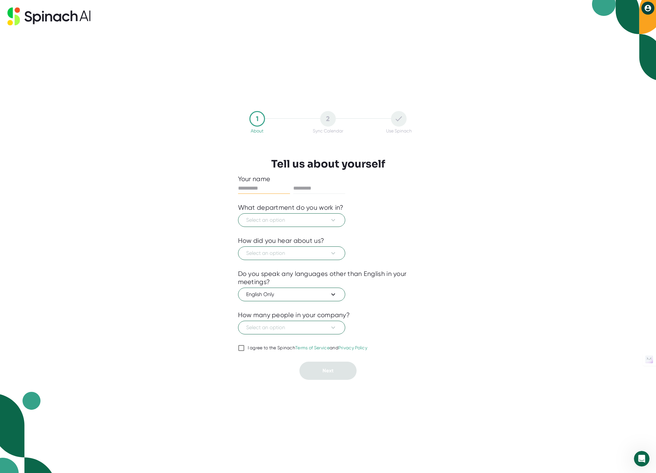
click at [242, 347] on input "I agree to the Spinach Terms of Service and Privacy Policy" at bounding box center [241, 348] width 6 height 8
checkbox input "true"
click at [252, 191] on input "text" at bounding box center [264, 188] width 52 height 10
type input "****"
type input "***"
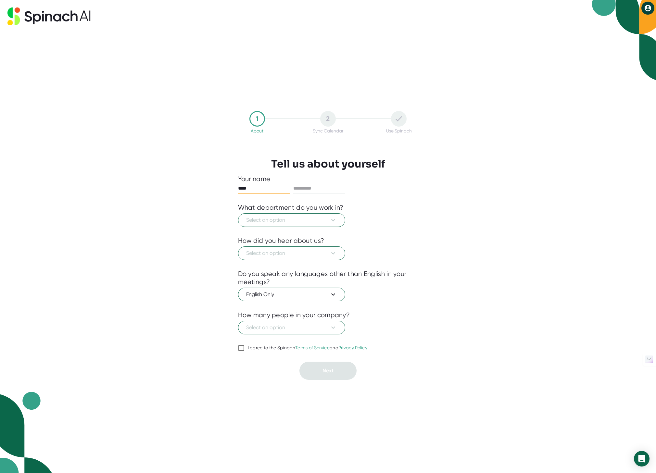
type input "****"
type input "***"
click at [315, 225] on button "Select an option" at bounding box center [291, 220] width 107 height 14
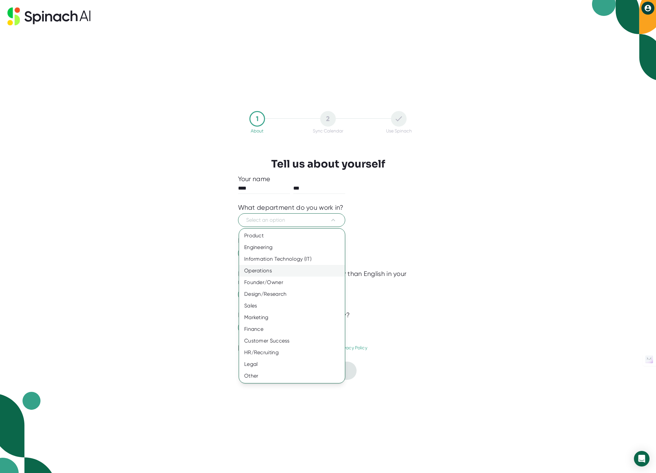
click at [272, 270] on div "Operations" at bounding box center [292, 271] width 106 height 12
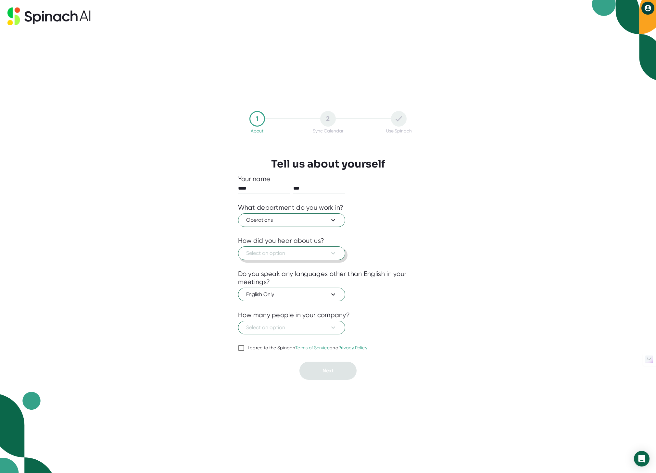
click at [288, 258] on button "Select an option" at bounding box center [291, 254] width 107 height 14
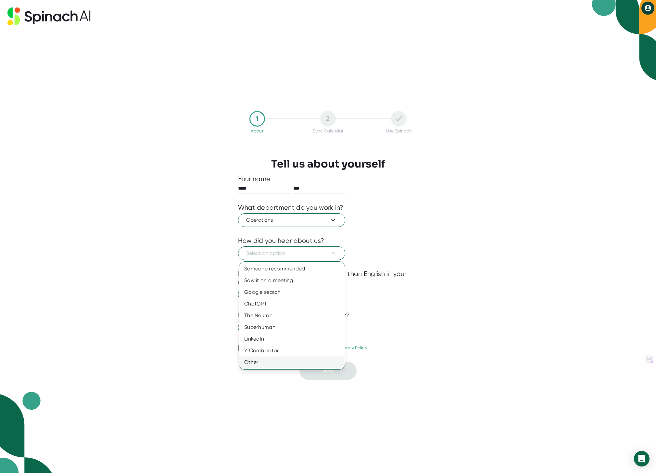
click at [289, 364] on div "Other" at bounding box center [292, 363] width 106 height 12
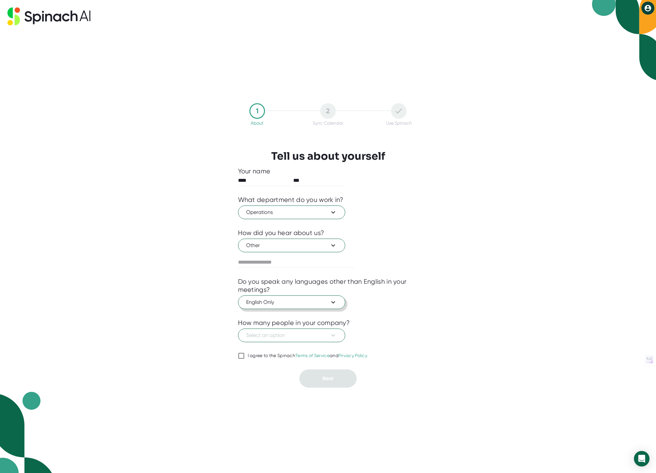
click at [295, 306] on span "English Only" at bounding box center [291, 303] width 91 height 8
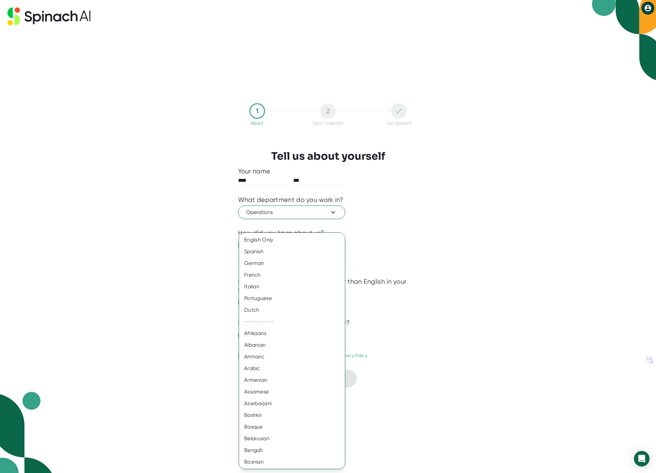
click at [441, 298] on div at bounding box center [328, 236] width 656 height 473
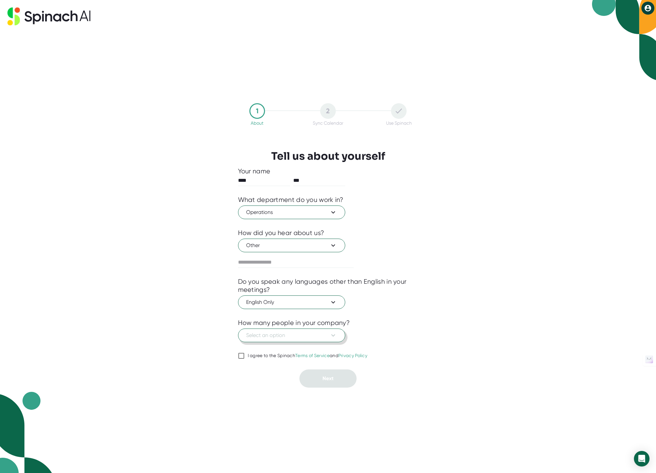
click at [336, 334] on icon at bounding box center [333, 336] width 8 height 8
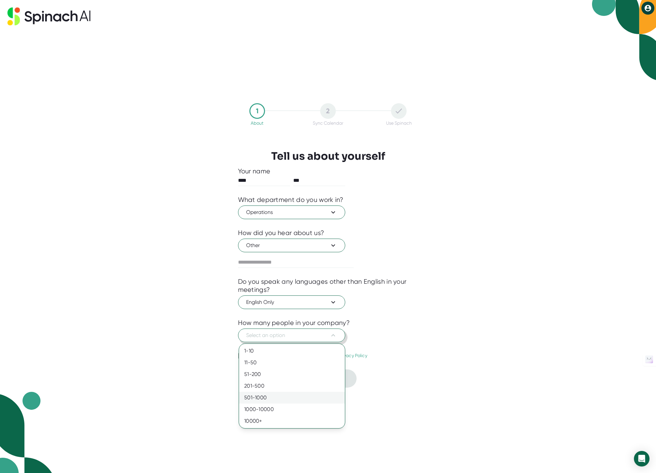
click at [307, 399] on div "501-1000" at bounding box center [292, 398] width 106 height 12
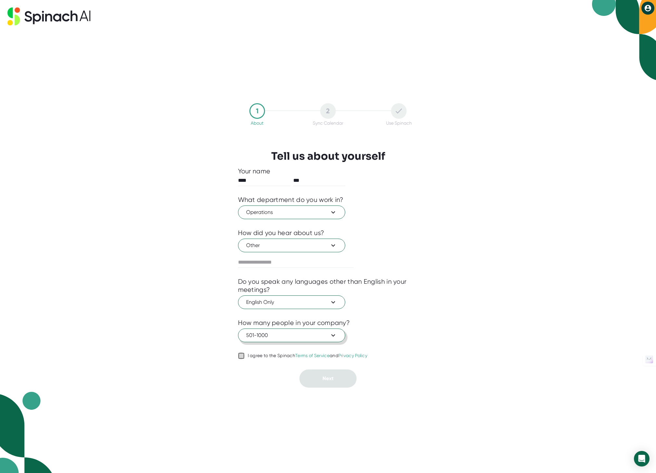
click at [242, 356] on input "I agree to the Spinach Terms of Service and Privacy Policy" at bounding box center [241, 356] width 6 height 8
checkbox input "true"
click at [319, 375] on button "Next" at bounding box center [328, 379] width 57 height 18
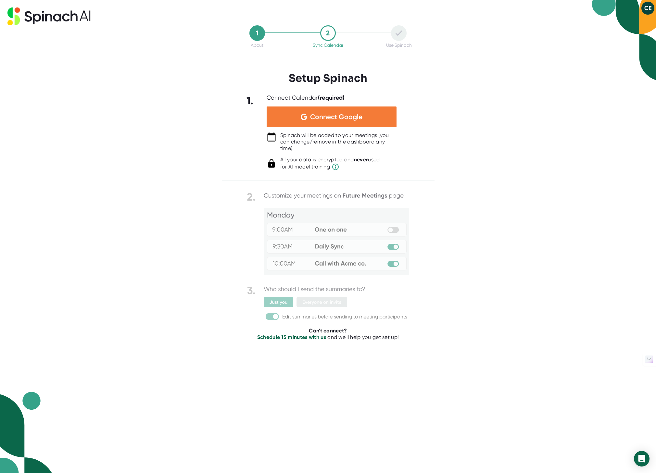
click at [373, 120] on div "Connect Google" at bounding box center [332, 117] width 130 height 21
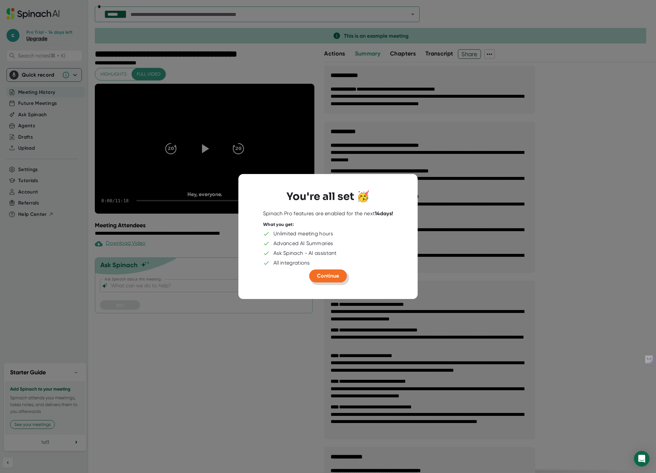
click at [340, 275] on button "Continue" at bounding box center [328, 276] width 38 height 13
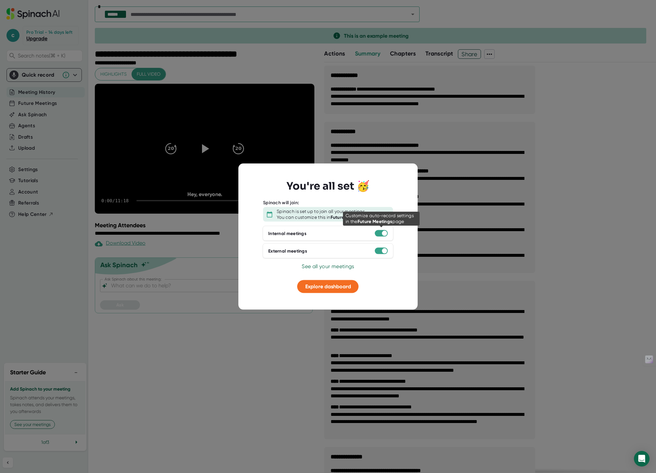
click at [384, 233] on div at bounding box center [384, 233] width 5 height 5
click at [383, 236] on div at bounding box center [384, 233] width 5 height 5
click at [381, 234] on div at bounding box center [381, 233] width 13 height 6
click at [308, 287] on span "Explore dashboard" at bounding box center [328, 287] width 46 height 6
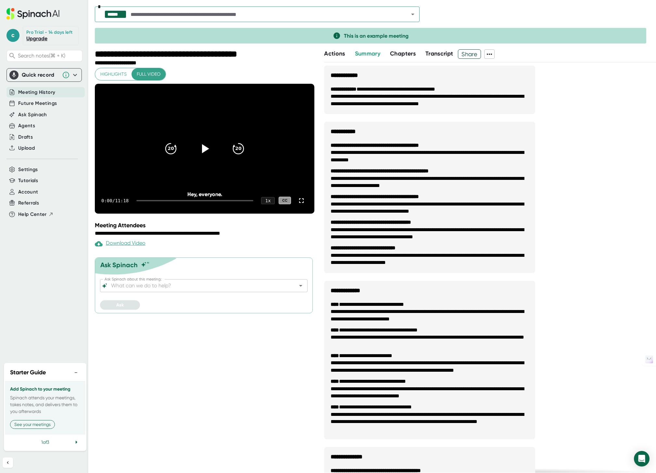
click at [74, 75] on icon at bounding box center [75, 75] width 4 height 2
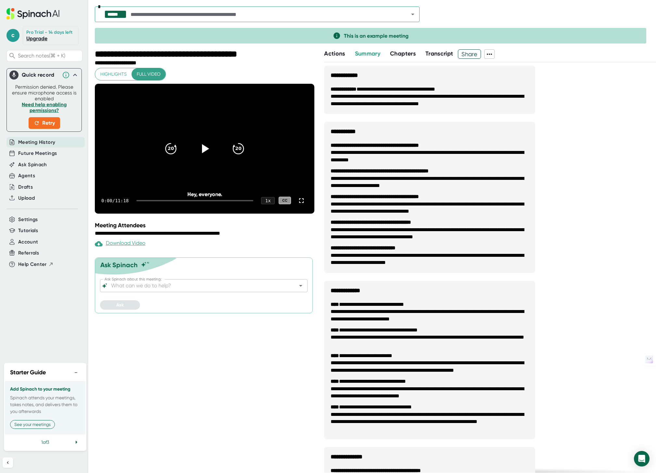
click at [64, 140] on div "Meeting History" at bounding box center [45, 142] width 78 height 11
click at [31, 153] on span "Future Meetings" at bounding box center [37, 153] width 39 height 7
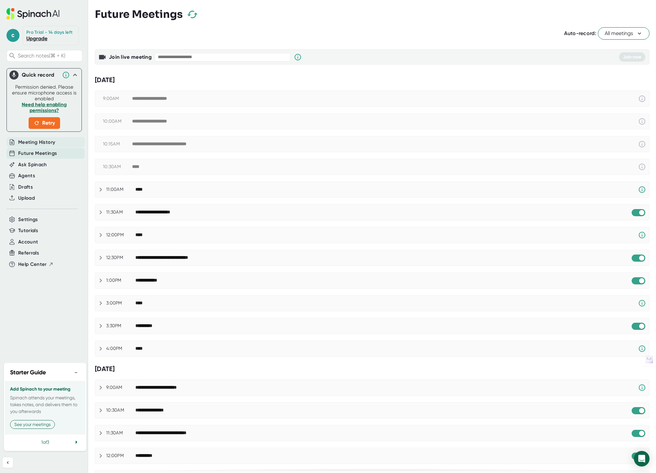
click at [34, 143] on span "Meeting History" at bounding box center [36, 142] width 37 height 7
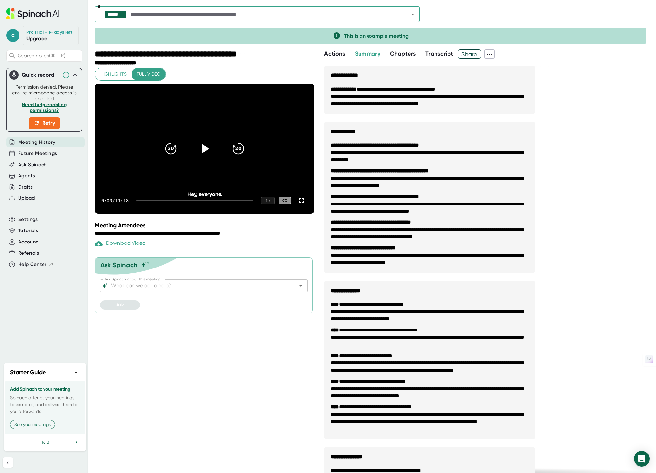
click at [34, 143] on span "Meeting History" at bounding box center [36, 142] width 37 height 7
click at [415, 16] on icon "Open" at bounding box center [413, 14] width 8 height 8
click at [75, 77] on icon at bounding box center [75, 75] width 8 height 8
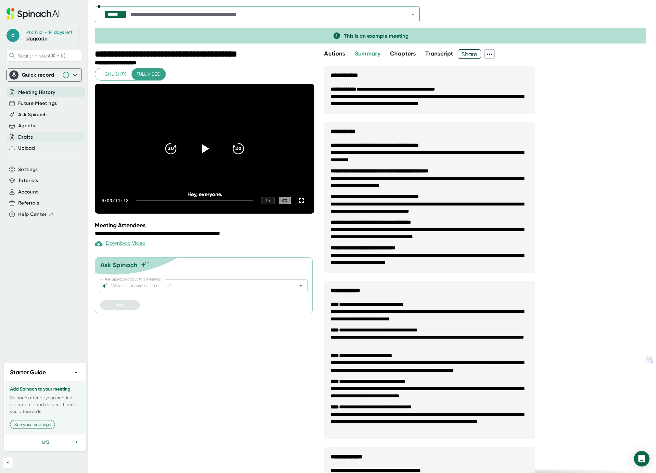
click at [24, 136] on div "Drafts" at bounding box center [25, 137] width 15 height 7
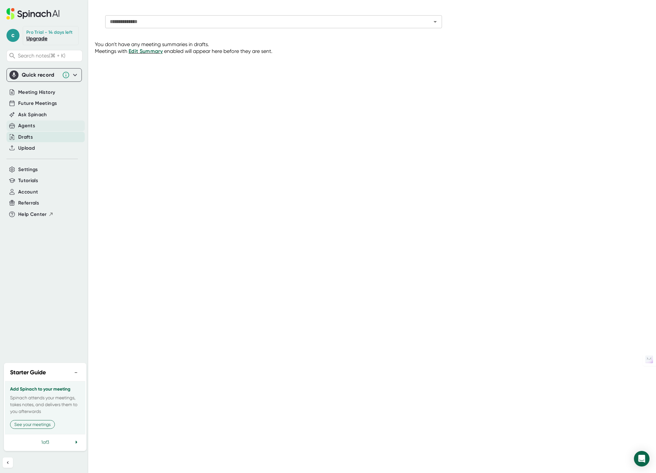
click at [33, 124] on div "Agents" at bounding box center [26, 125] width 17 height 7
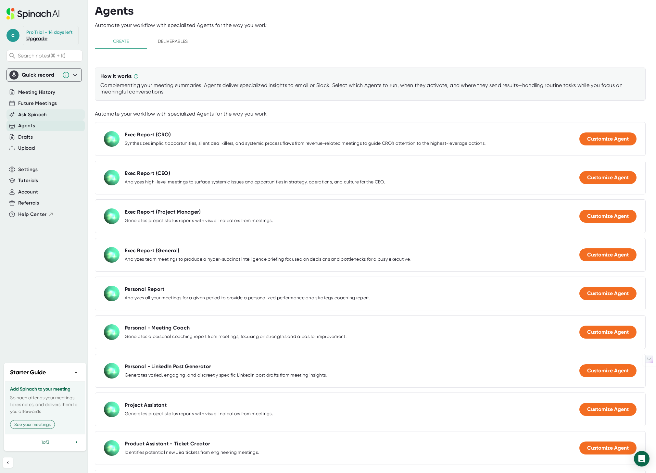
click at [40, 115] on span "Ask Spinach" at bounding box center [32, 114] width 29 height 7
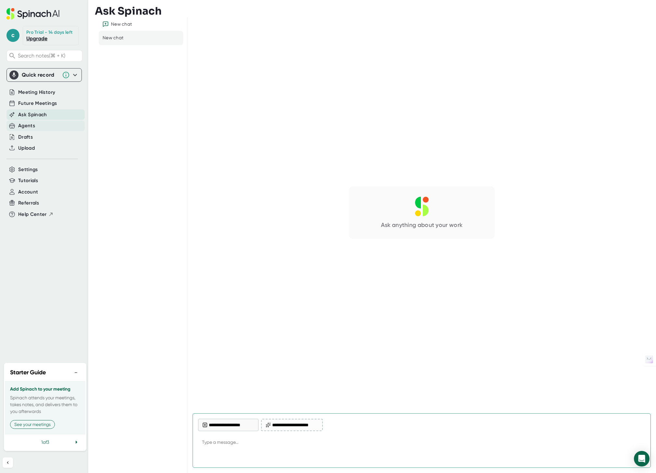
type textarea "x"
click at [39, 124] on div "Agents" at bounding box center [45, 126] width 78 height 11
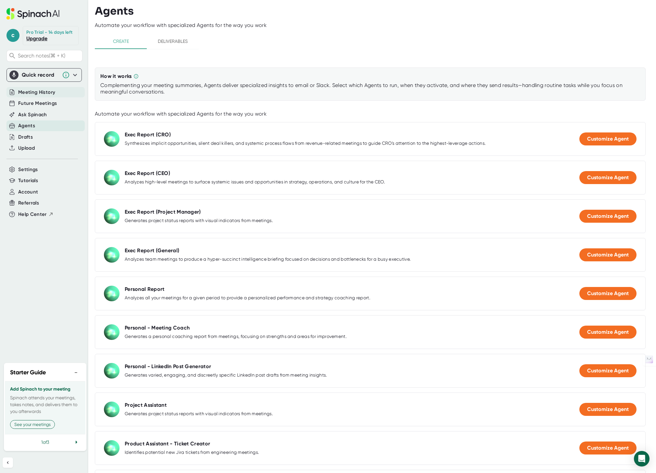
click at [49, 93] on span "Meeting History" at bounding box center [36, 92] width 37 height 7
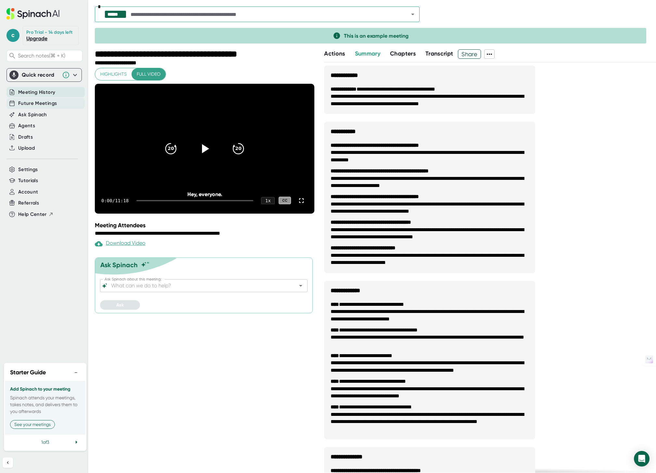
click at [45, 105] on span "Future Meetings" at bounding box center [37, 103] width 39 height 7
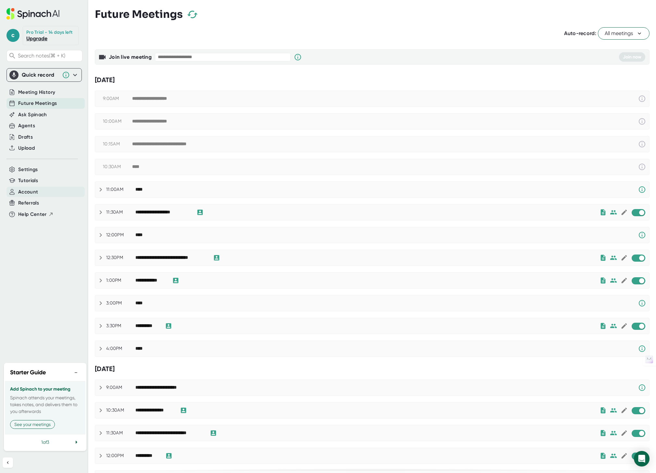
click at [45, 193] on div "Account" at bounding box center [45, 192] width 78 height 11
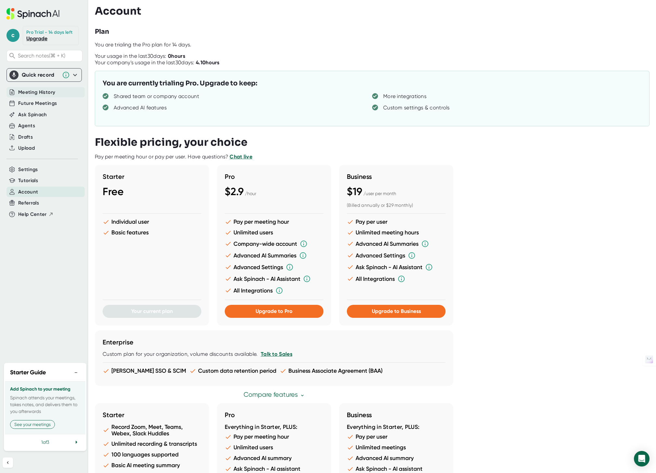
click at [50, 91] on span "Meeting History" at bounding box center [36, 92] width 37 height 7
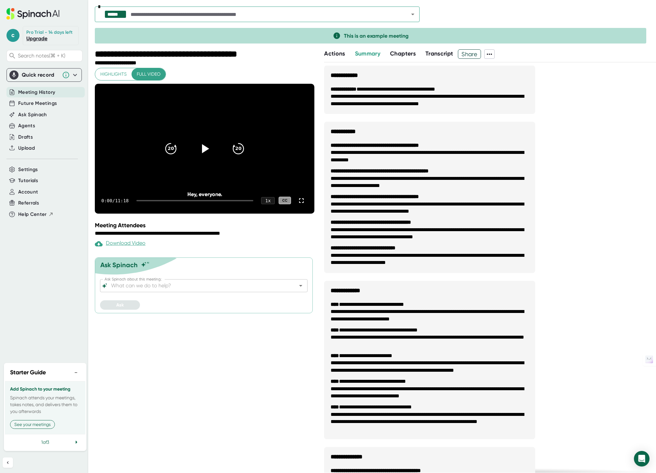
click at [342, 52] on span "Actions" at bounding box center [334, 53] width 21 height 7
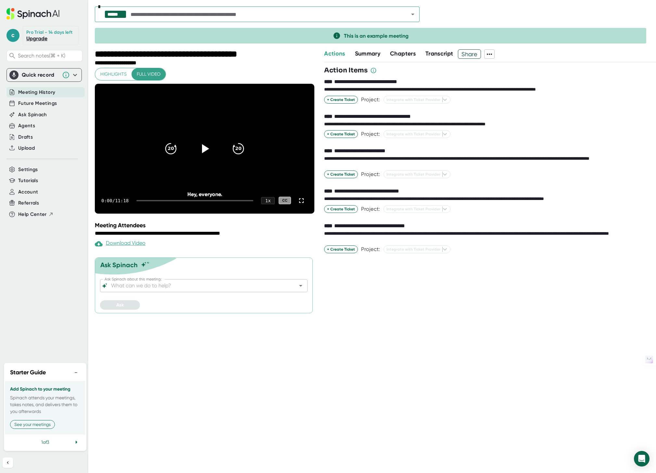
click at [401, 54] on span "Chapters" at bounding box center [403, 53] width 26 height 7
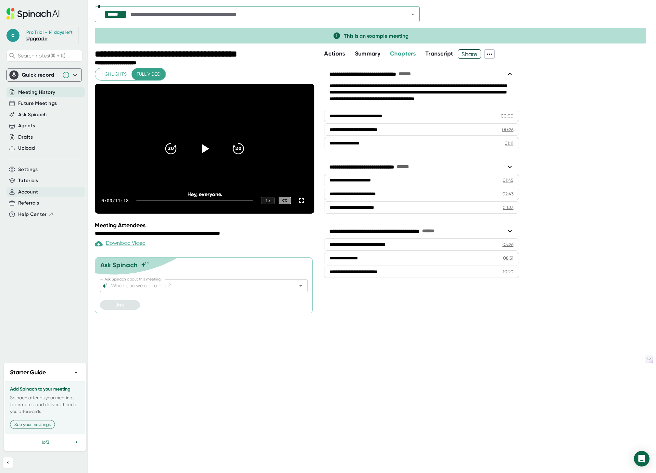
click at [31, 194] on span "Account" at bounding box center [28, 191] width 20 height 7
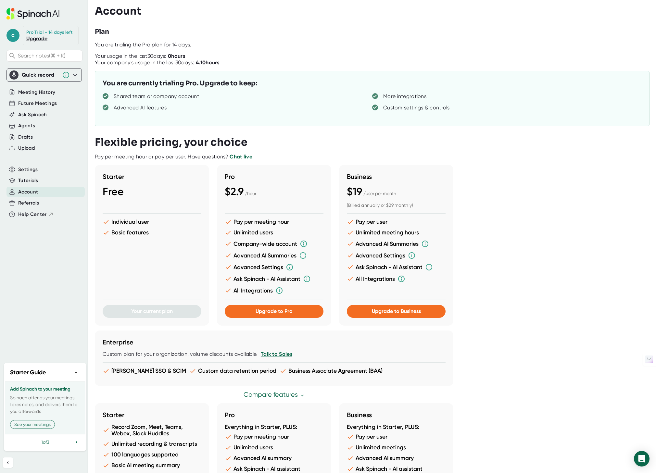
click at [76, 74] on icon at bounding box center [75, 75] width 8 height 8
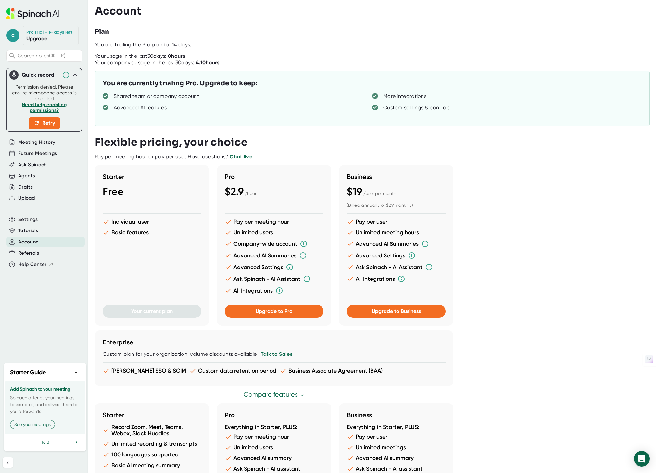
click at [139, 1] on div at bounding box center [375, 2] width 561 height 5
click at [45, 429] on button "See your meetings" at bounding box center [32, 424] width 45 height 9
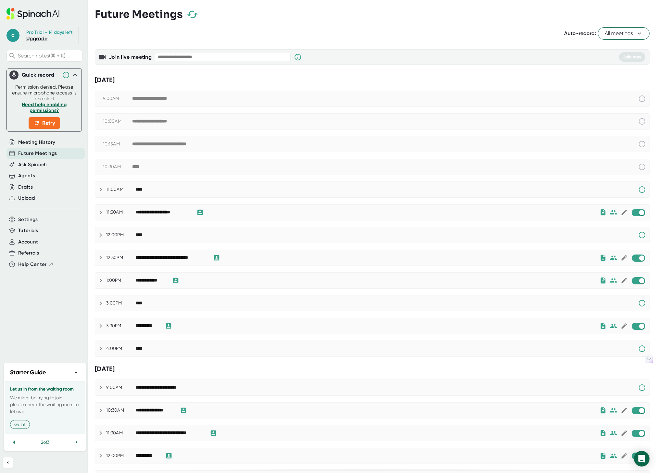
click at [608, 33] on span "All meetings" at bounding box center [624, 34] width 38 height 8
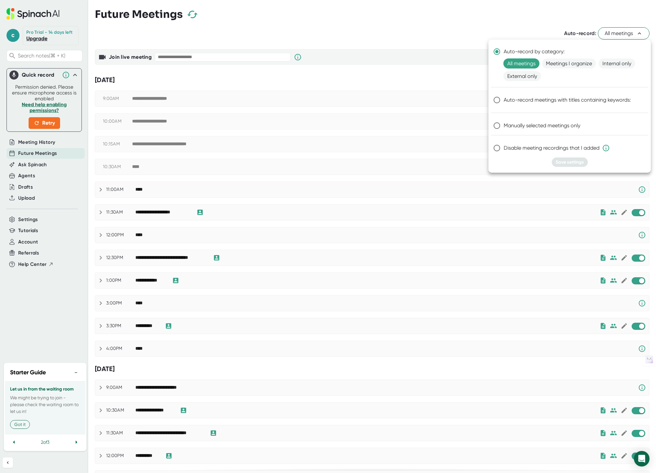
click at [517, 150] on span "Disable meeting recordings that I added" at bounding box center [557, 148] width 106 height 8
click at [504, 150] on input "Disable meeting recordings that I added" at bounding box center [497, 148] width 14 height 14
radio input "true"
click at [502, 125] on input "Manually selected meetings only" at bounding box center [497, 126] width 14 height 14
radio input "true"
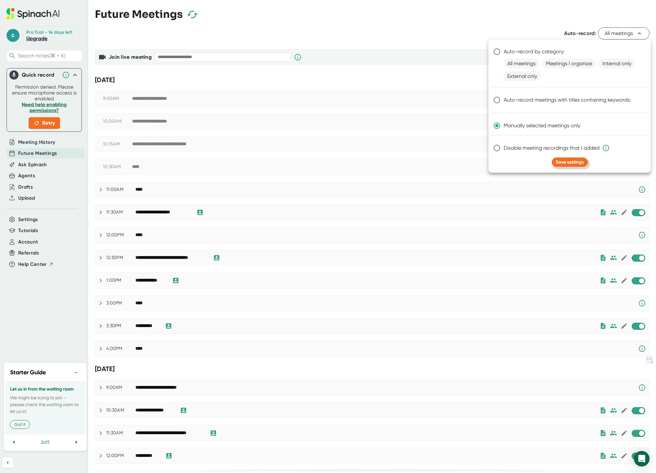
click at [565, 165] on button "Save settings" at bounding box center [570, 162] width 36 height 9
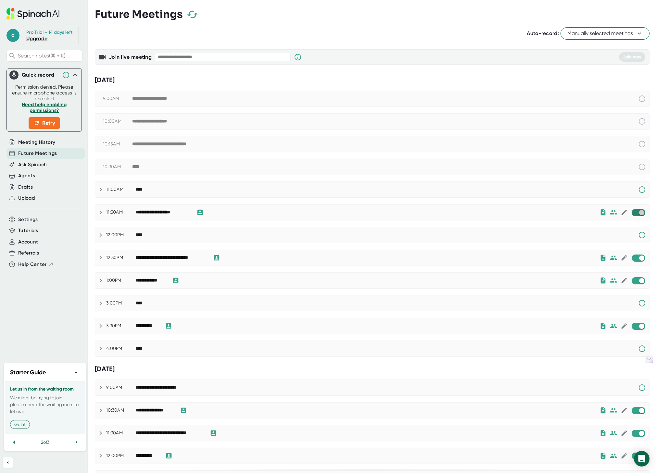
click at [635, 212] on input "checkbox" at bounding box center [641, 213] width 19 height 6
click at [632, 256] on input "checkbox" at bounding box center [641, 258] width 19 height 6
checkbox input "true"
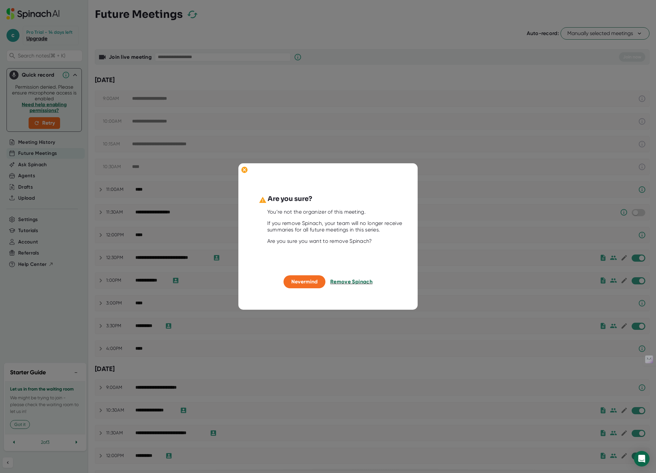
click at [342, 285] on span "Remove Spinach" at bounding box center [351, 282] width 42 height 6
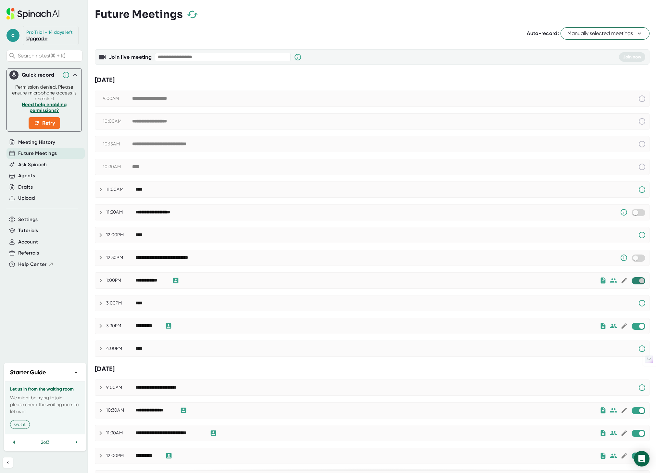
click at [633, 281] on input "checkbox" at bounding box center [641, 281] width 19 height 6
click at [633, 327] on input "checkbox" at bounding box center [641, 327] width 19 height 6
click at [635, 412] on input "checkbox" at bounding box center [641, 411] width 19 height 6
click at [635, 430] on span at bounding box center [639, 433] width 14 height 7
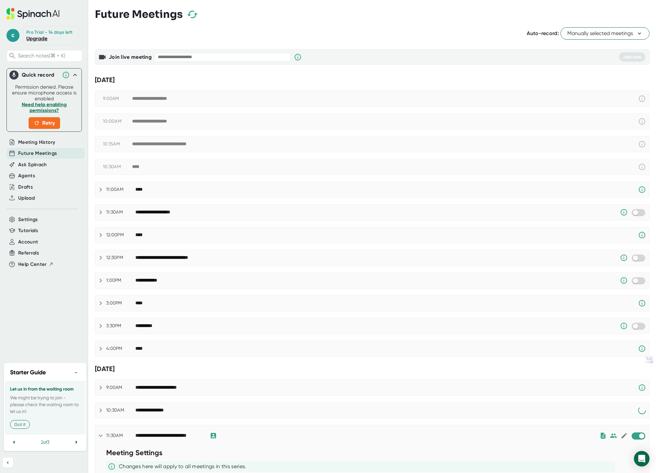
scroll to position [216, 0]
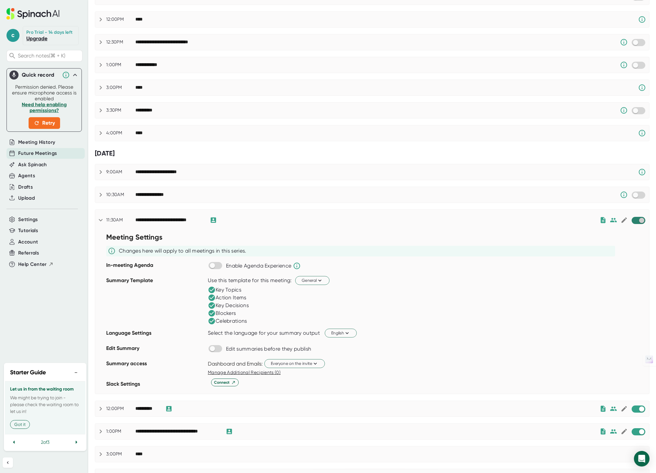
click at [632, 219] on input "checkbox" at bounding box center [641, 221] width 19 height 6
checkbox input "true"
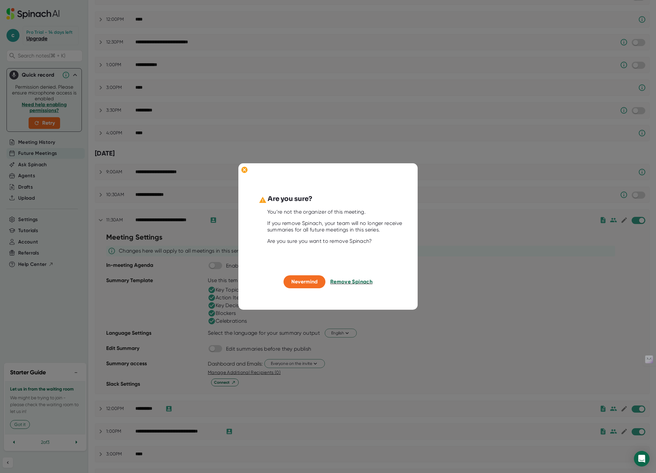
click at [346, 283] on span "Remove Spinach" at bounding box center [351, 282] width 42 height 6
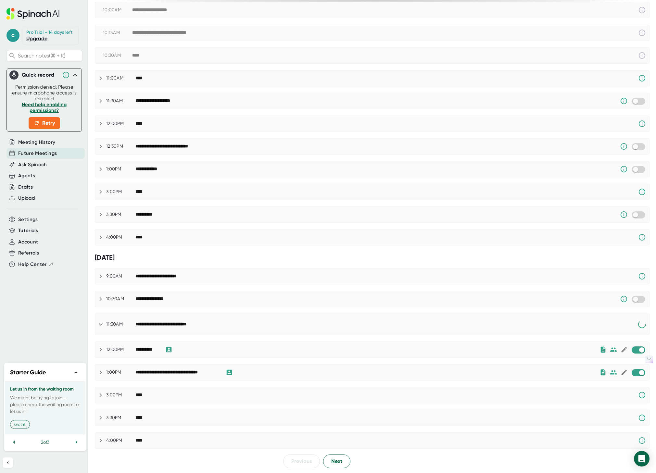
scroll to position [139, 0]
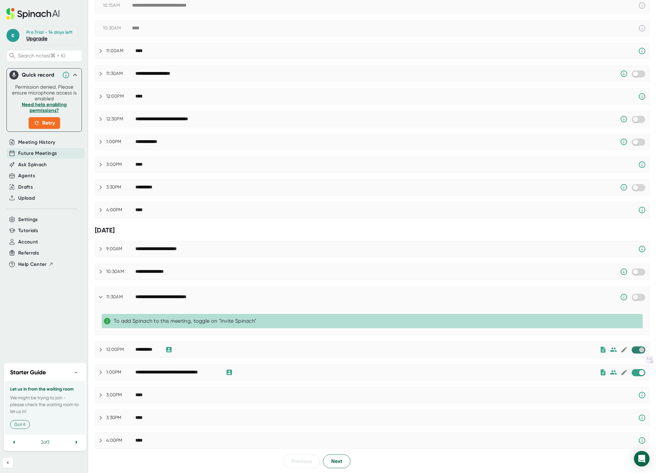
click at [634, 350] on input "checkbox" at bounding box center [641, 350] width 19 height 6
click at [635, 371] on input "checkbox" at bounding box center [641, 373] width 19 height 6
checkbox input "true"
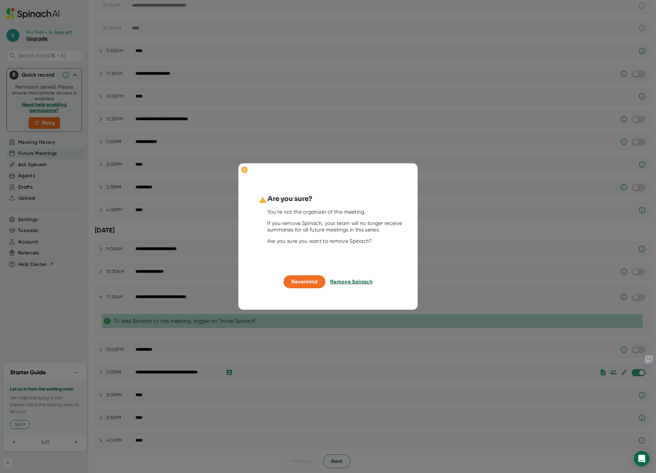
click at [362, 283] on span "Remove Spinach" at bounding box center [351, 282] width 42 height 6
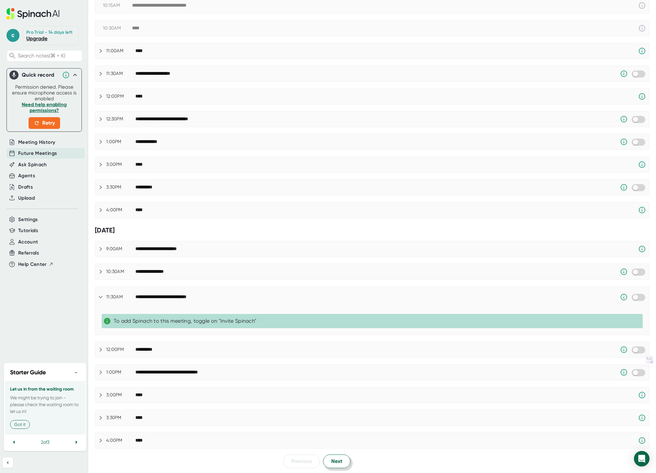
click at [336, 455] on button "Next" at bounding box center [336, 462] width 27 height 14
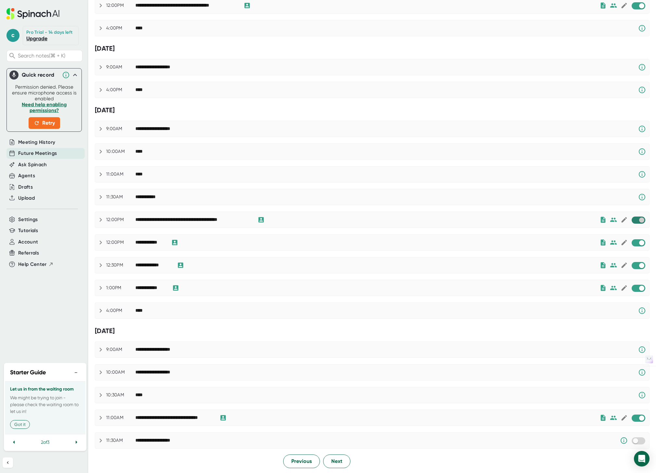
click at [634, 222] on input "checkbox" at bounding box center [641, 220] width 19 height 6
checkbox input "true"
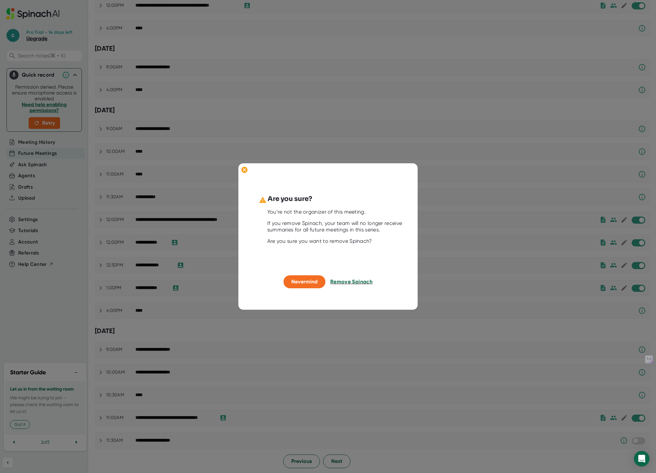
click at [343, 280] on span "Remove Spinach" at bounding box center [351, 282] width 42 height 6
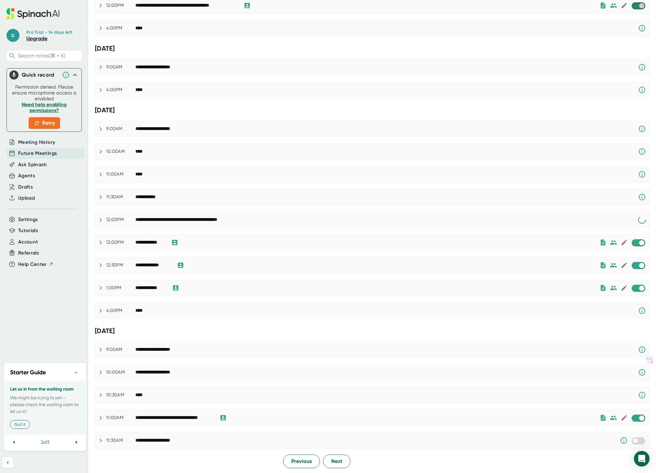
click at [632, 7] on input "checkbox" at bounding box center [641, 6] width 19 height 6
checkbox input "true"
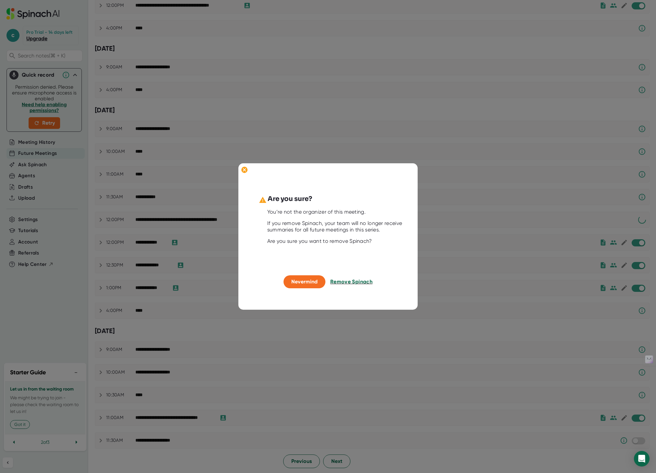
click at [360, 280] on span "Remove Spinach" at bounding box center [351, 282] width 42 height 6
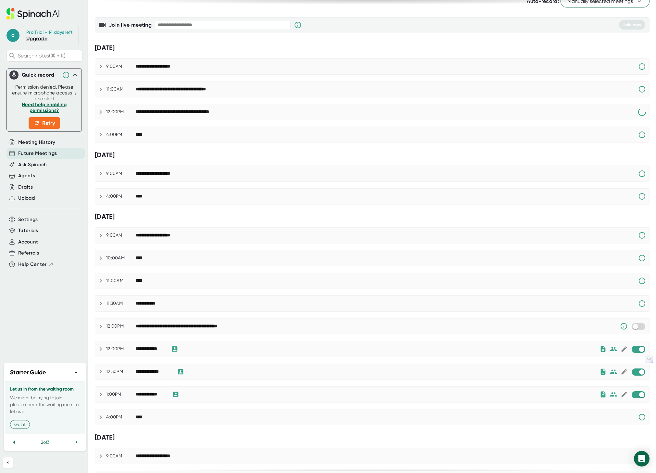
scroll to position [0, 0]
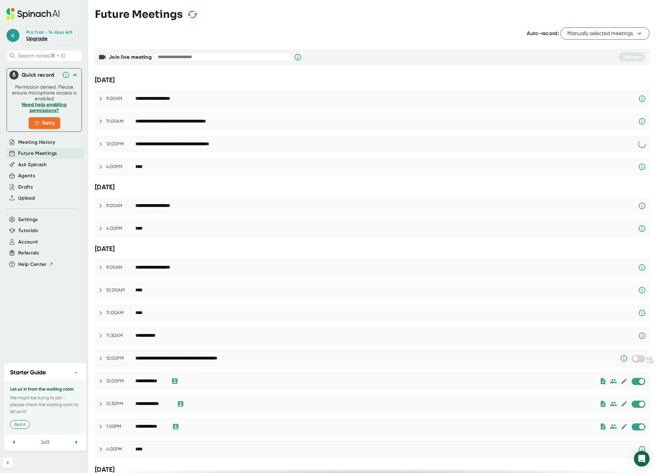
click at [603, 38] on button "Manually selected meetings" at bounding box center [605, 33] width 89 height 12
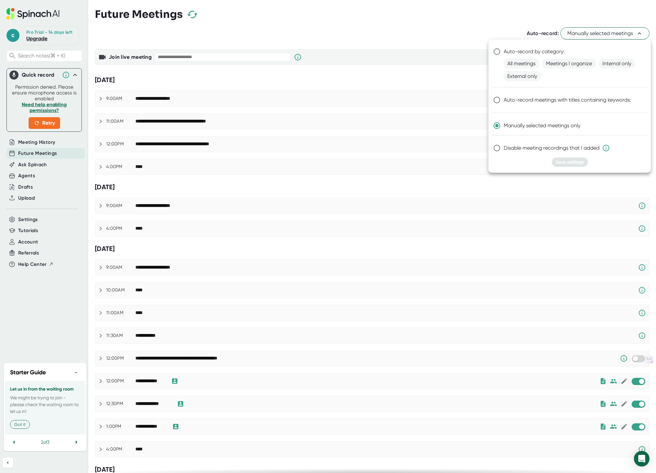
click at [505, 148] on span "Disable meeting recordings that I added" at bounding box center [557, 148] width 106 height 8
click at [504, 148] on input "Disable meeting recordings that I added" at bounding box center [497, 148] width 14 height 14
radio input "true"
click at [563, 163] on span "Save settings" at bounding box center [570, 163] width 28 height 6
radio input "true"
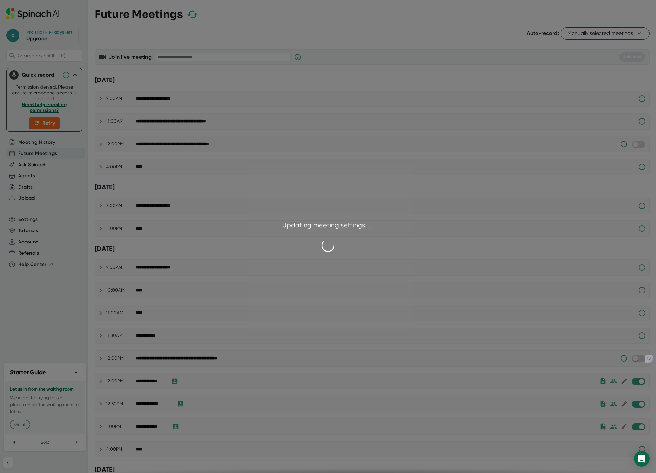
checkbox input "false"
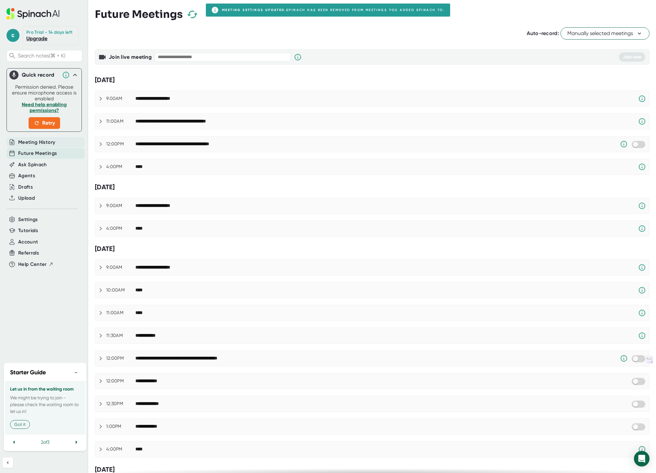
click at [47, 146] on span "Meeting History" at bounding box center [36, 142] width 37 height 7
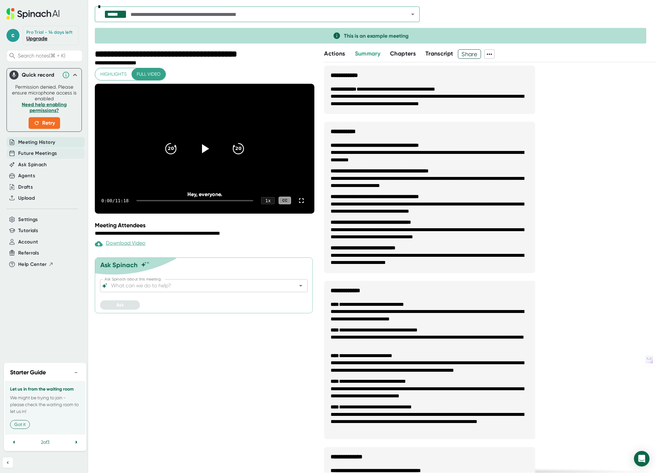
click at [37, 154] on span "Future Meetings" at bounding box center [37, 153] width 39 height 7
